Goal: Check status: Check status

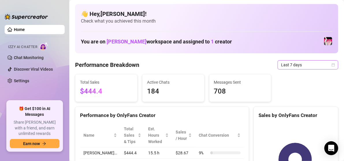
click at [332, 64] on icon "calendar" at bounding box center [333, 64] width 3 height 3
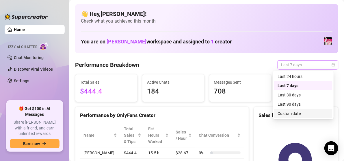
click at [296, 115] on div "Custom date" at bounding box center [303, 113] width 51 height 6
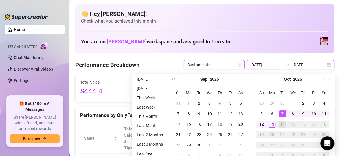
click at [279, 64] on input "[DATE]" at bounding box center [266, 65] width 33 height 6
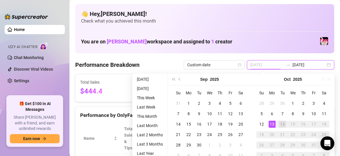
type input "[DATE]"
click at [271, 124] on div "13" at bounding box center [271, 124] width 7 height 7
click at [320, 62] on input "[DATE]" at bounding box center [308, 65] width 33 height 6
type input "[DATE]"
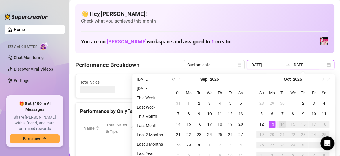
type input "[DATE]"
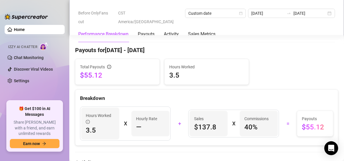
scroll to position [167, 0]
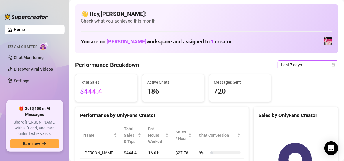
click at [332, 65] on icon "calendar" at bounding box center [333, 64] width 3 height 3
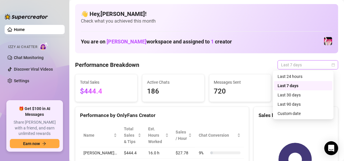
click at [332, 65] on icon "calendar" at bounding box center [333, 64] width 3 height 3
click at [327, 67] on span "Last 7 days" at bounding box center [308, 64] width 54 height 9
click at [290, 112] on div "Custom date" at bounding box center [303, 113] width 51 height 6
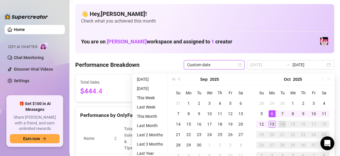
type input "[DATE]"
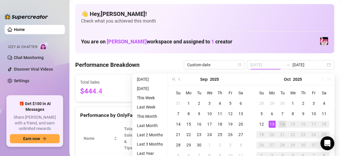
click at [273, 123] on div "13" at bounding box center [271, 124] width 7 height 7
click at [321, 64] on input "[DATE]" at bounding box center [308, 65] width 33 height 6
type input "[DATE]"
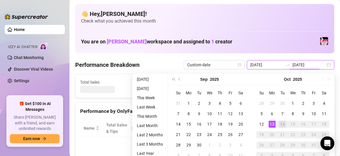
type input "[DATE]"
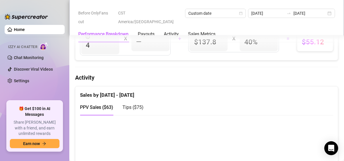
scroll to position [253, 0]
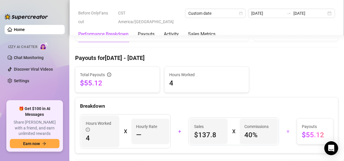
scroll to position [148, 0]
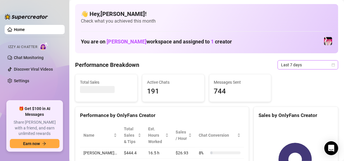
click at [332, 65] on icon "calendar" at bounding box center [333, 64] width 3 height 3
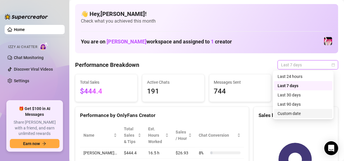
click at [294, 112] on div "Custom date" at bounding box center [303, 113] width 51 height 6
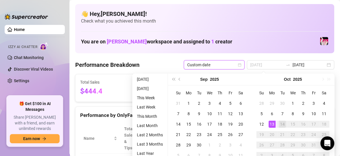
type input "[DATE]"
click at [272, 125] on div "13" at bounding box center [271, 124] width 7 height 7
click at [320, 65] on input "[DATE]" at bounding box center [308, 65] width 33 height 6
type input "[DATE]"
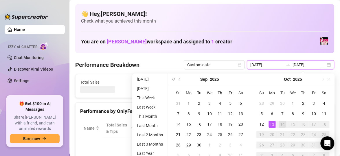
type input "[DATE]"
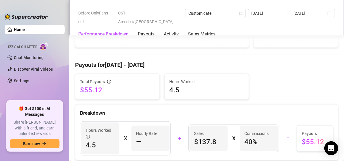
scroll to position [186, 0]
